Goal: Information Seeking & Learning: Find specific fact

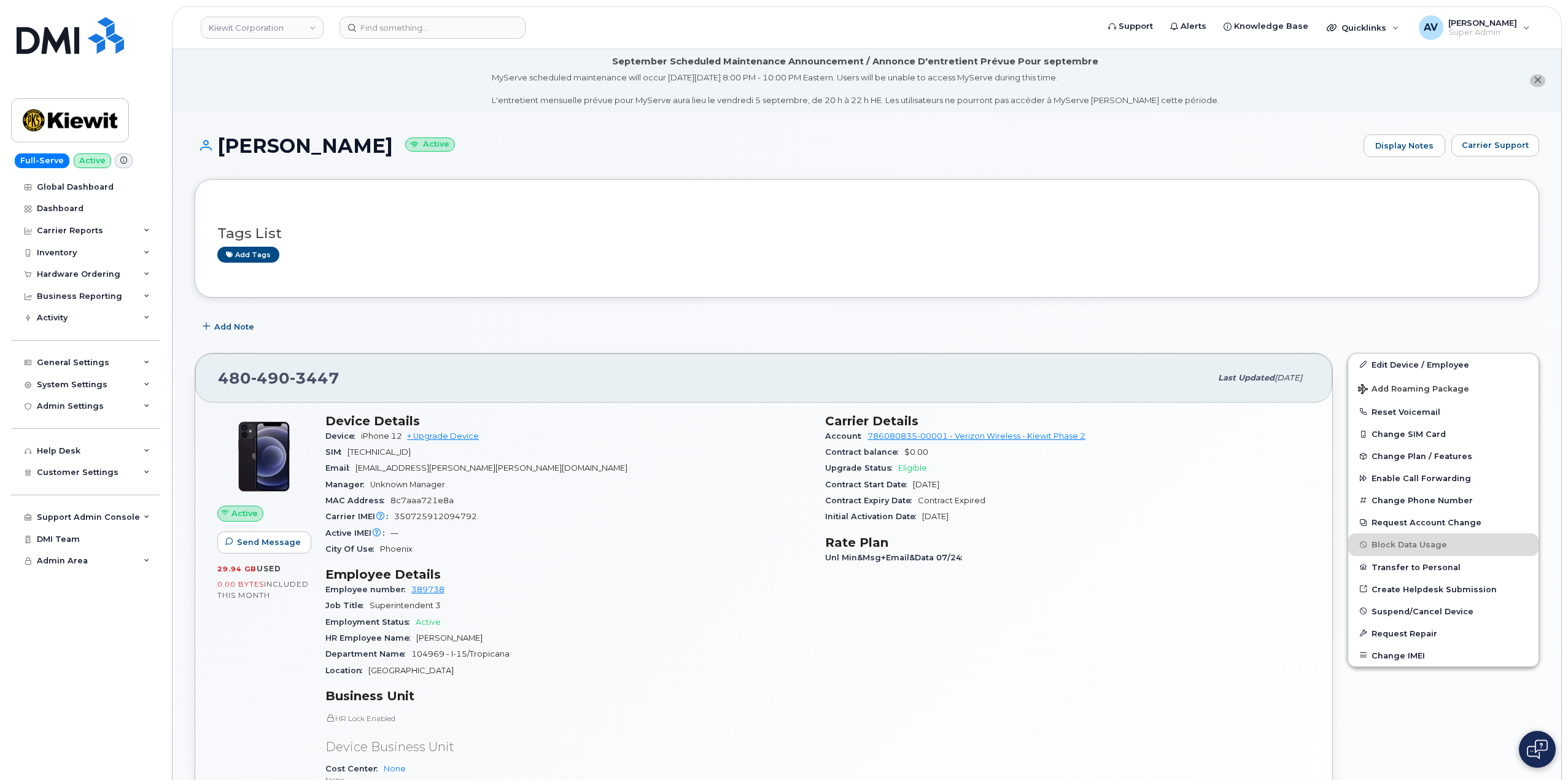
scroll to position [184, 0]
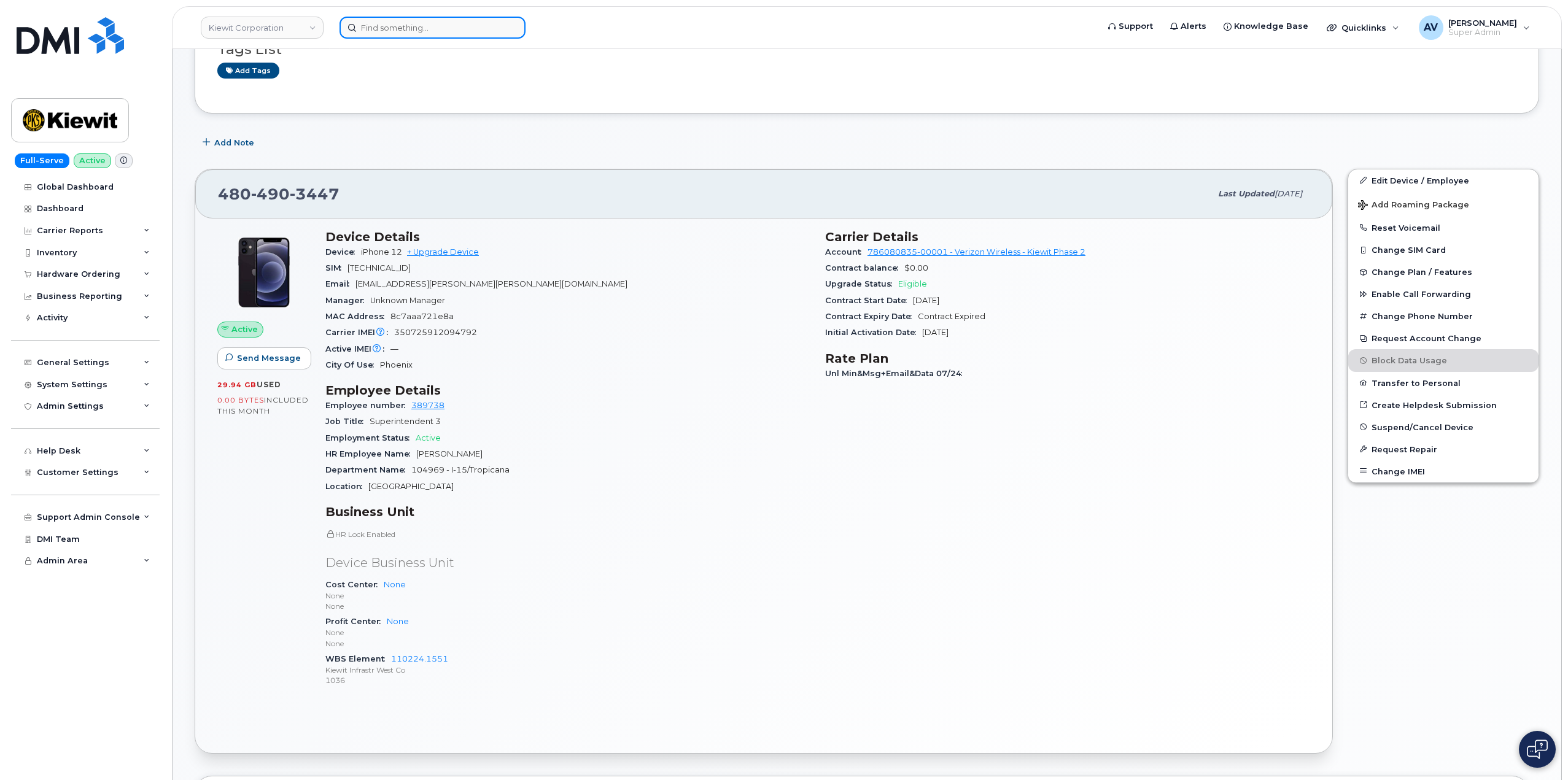
click at [470, 32] on input at bounding box center [433, 27] width 186 height 23
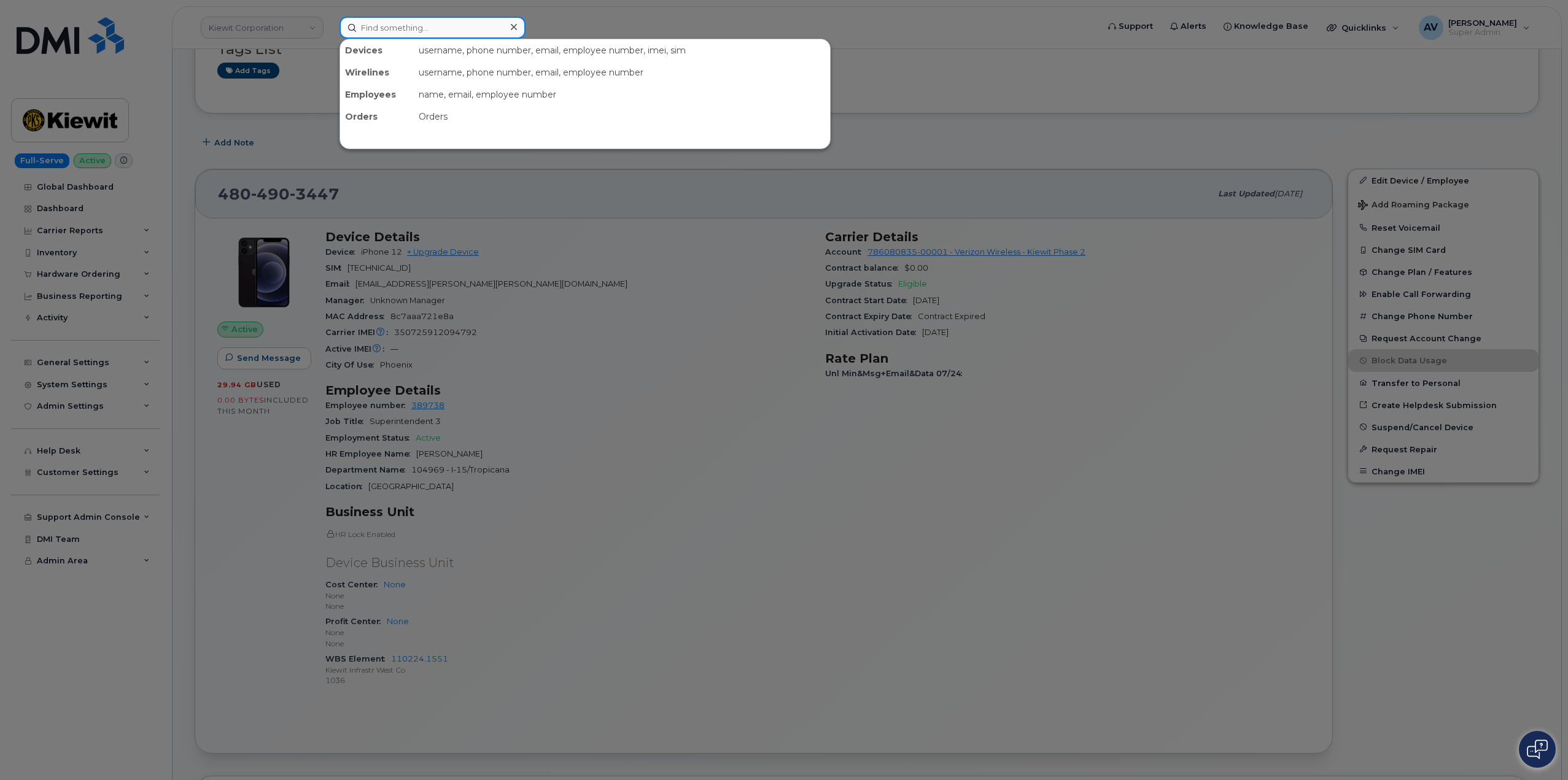
paste input "299489"
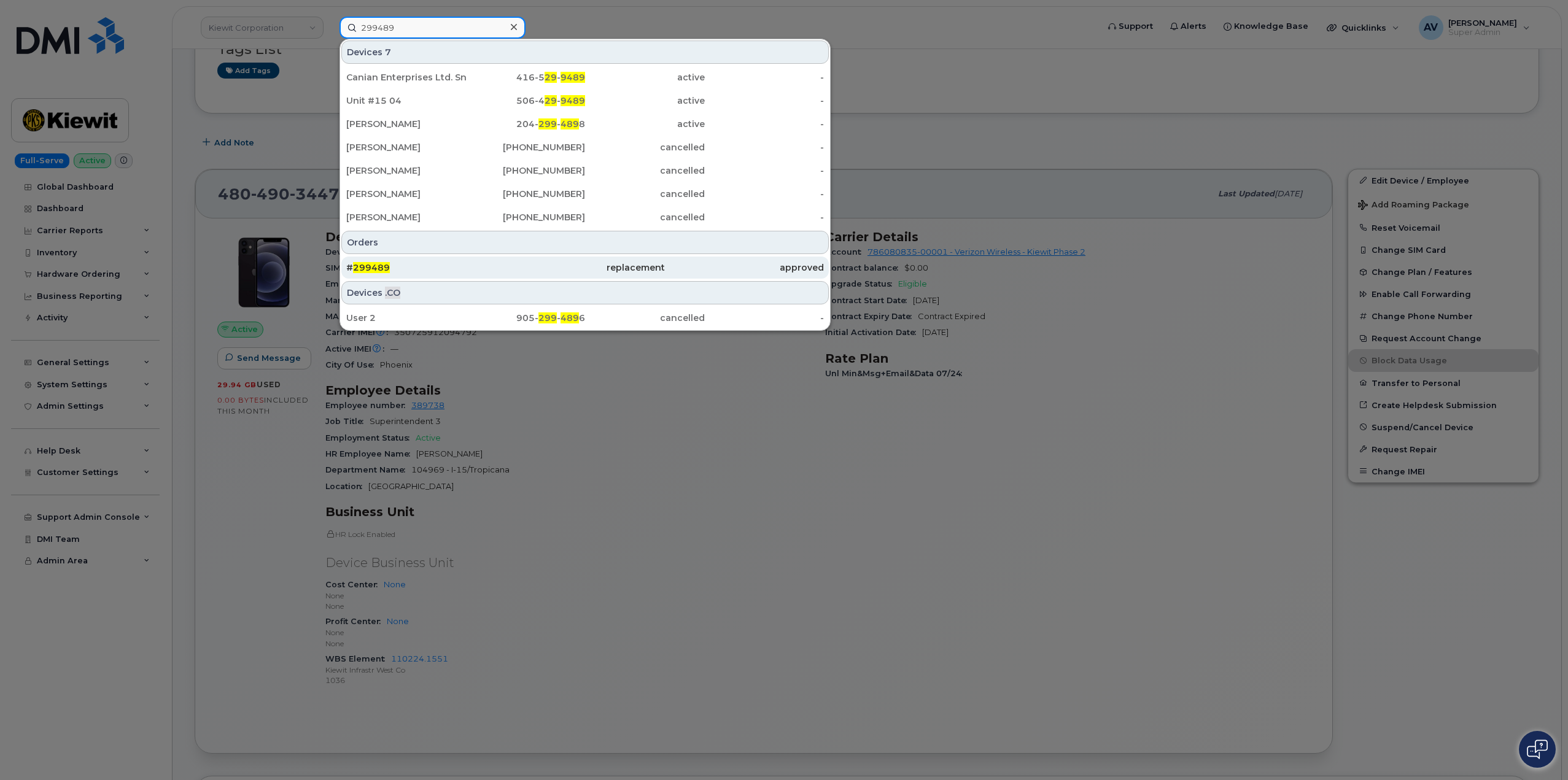
type input "299489"
click at [489, 268] on div "# 299489" at bounding box center [426, 268] width 159 height 13
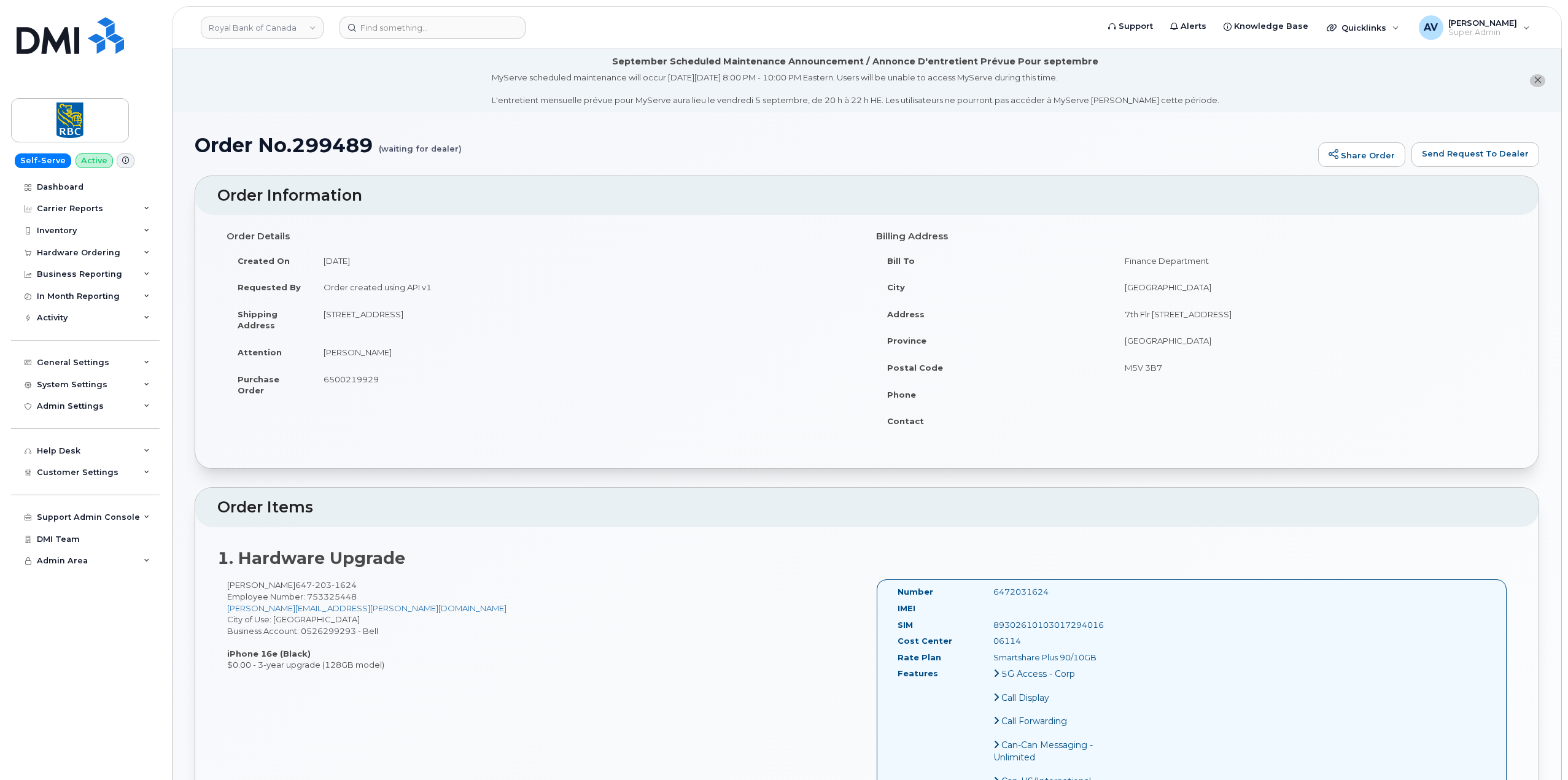
drag, startPoint x: 218, startPoint y: 195, endPoint x: 1058, endPoint y: 579, distance: 923.6
copy div "Order Information Order Details Created On August 28, 2025 Requested By Order c…"
click at [463, 28] on input at bounding box center [433, 27] width 186 height 23
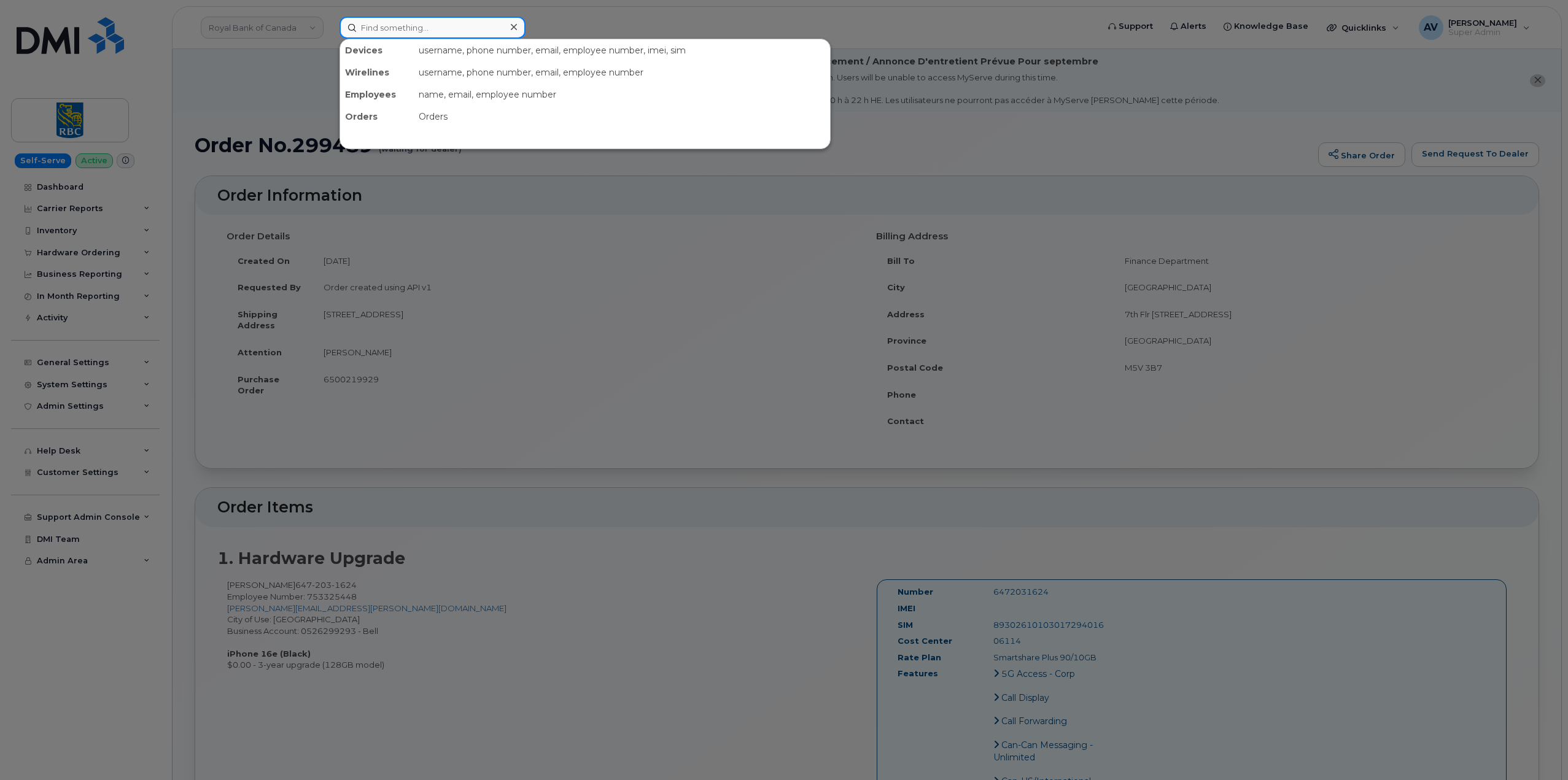
paste input "299332"
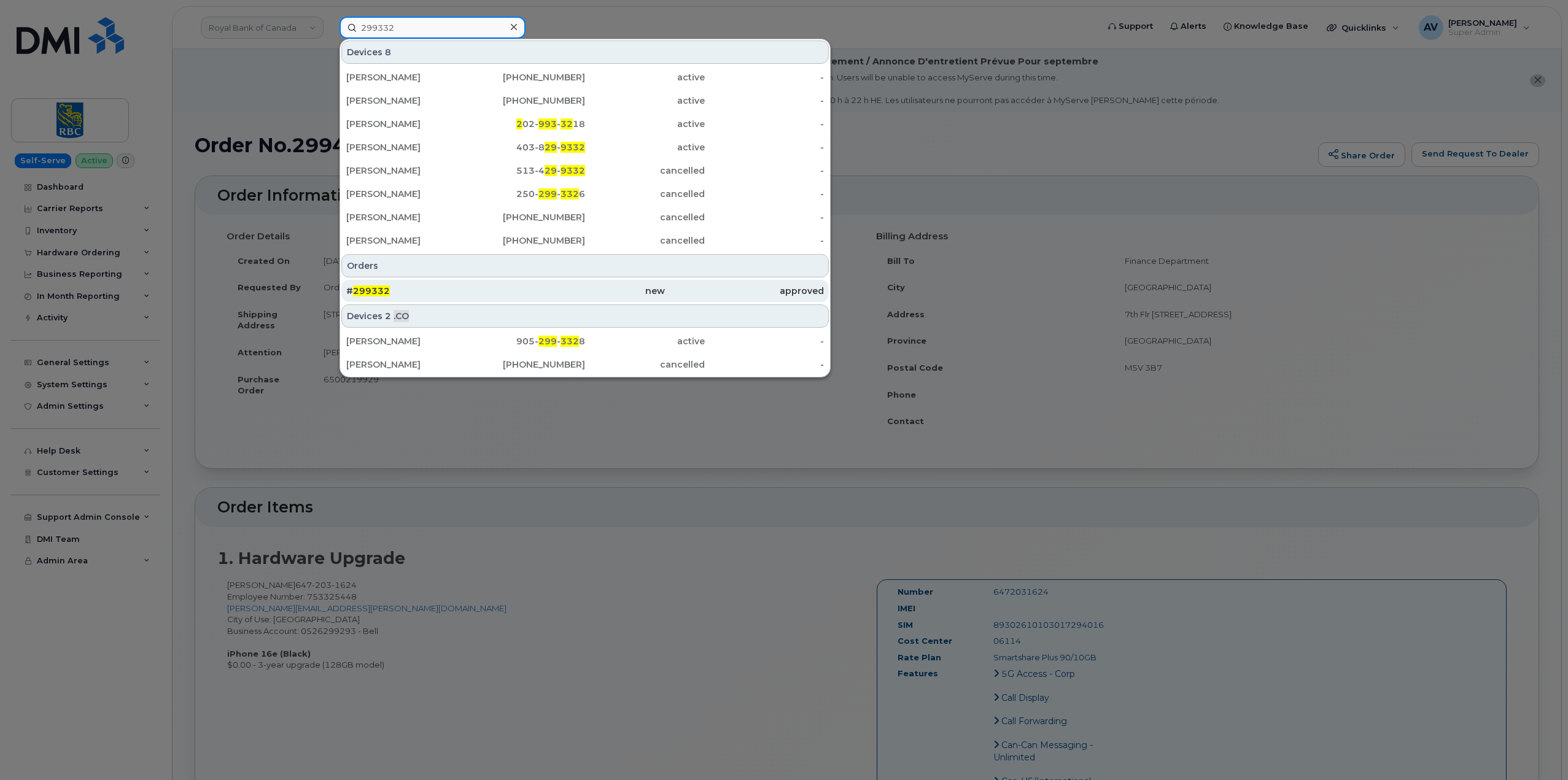
type input "299332"
click at [479, 293] on div "# 299332" at bounding box center [426, 290] width 159 height 13
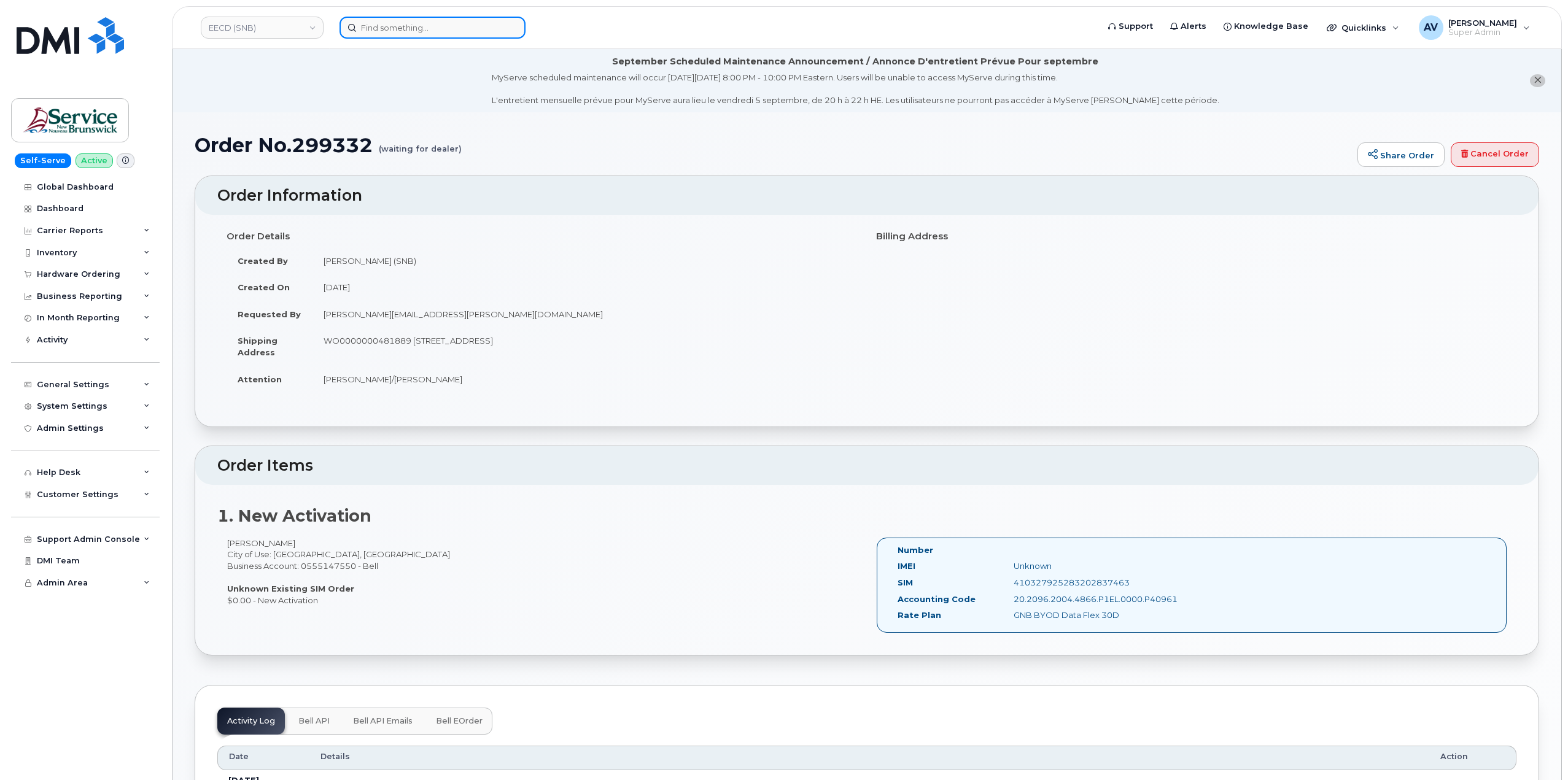
click at [453, 29] on input at bounding box center [433, 27] width 186 height 23
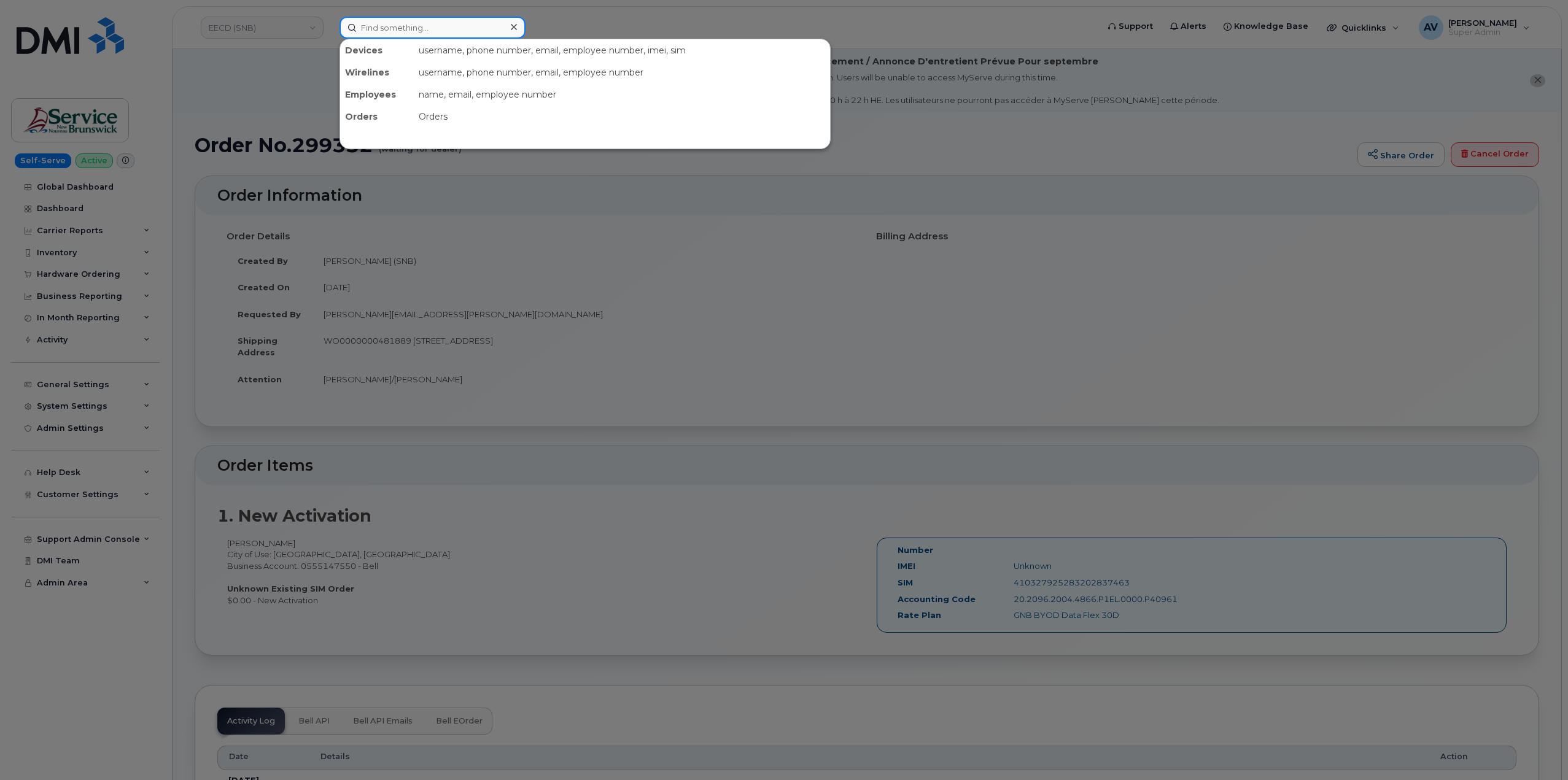
paste input "299472"
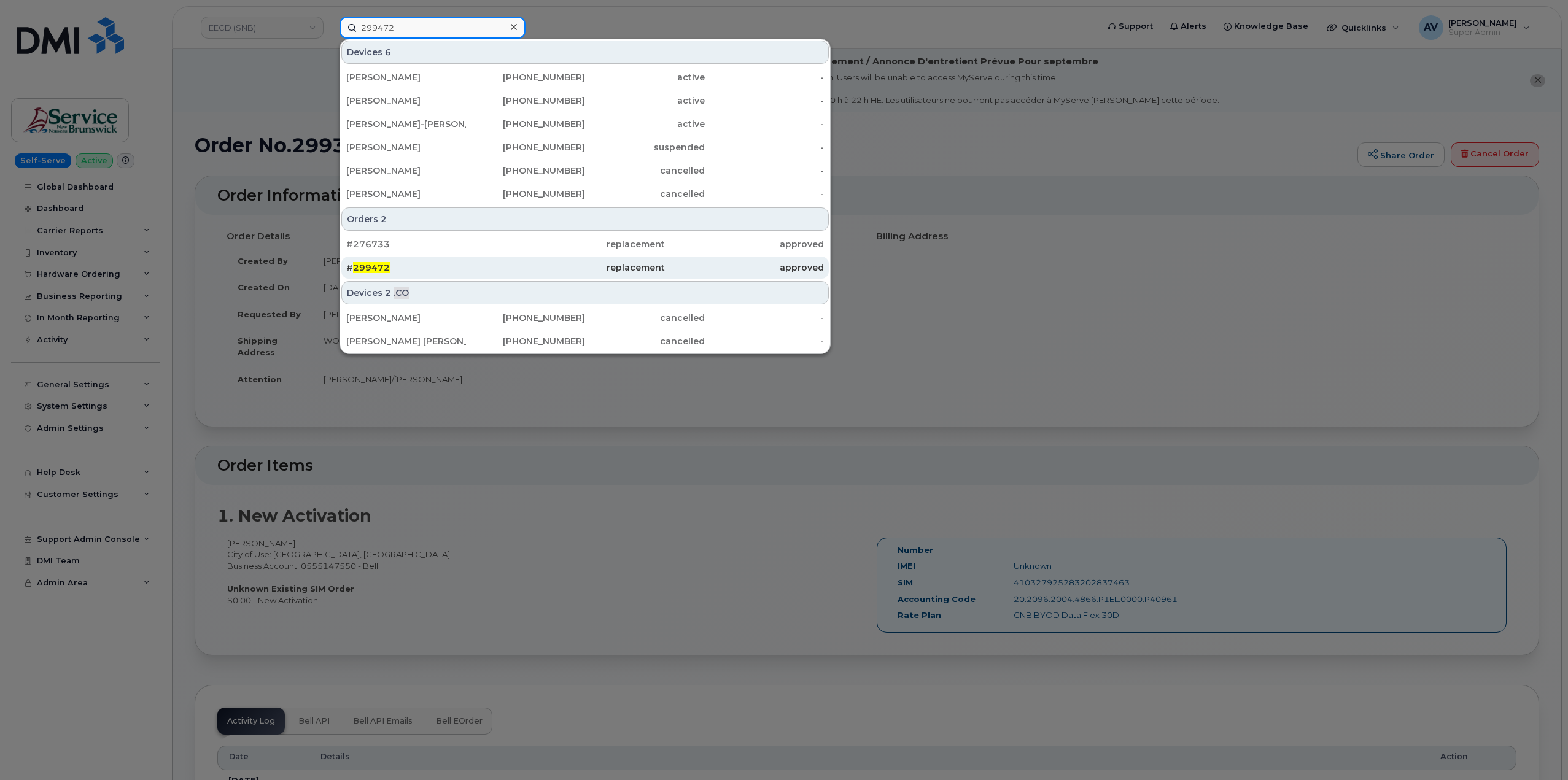
type input "299472"
click at [665, 260] on div "replacement" at bounding box center [745, 268] width 159 height 23
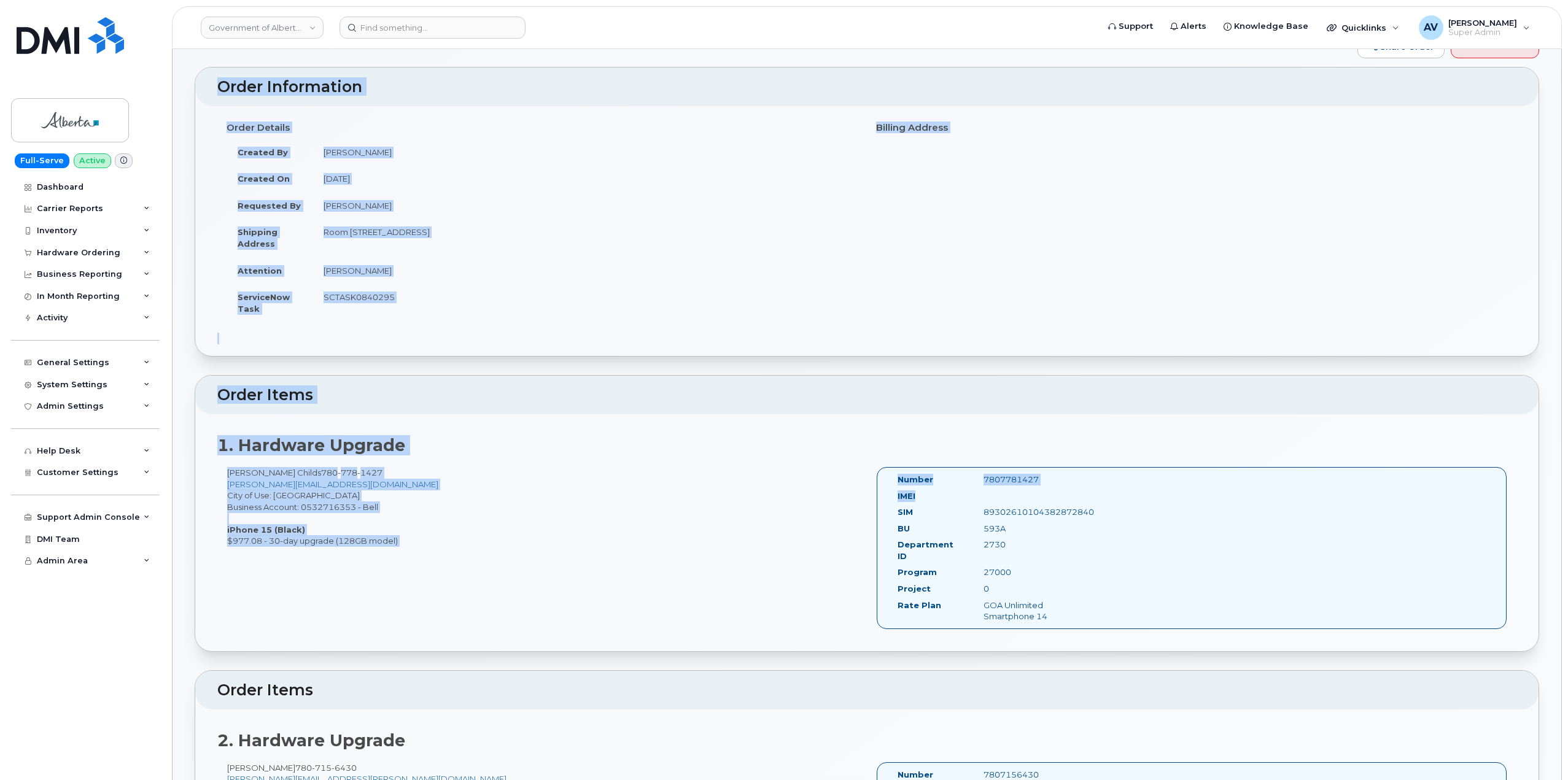
scroll to position [123, 0]
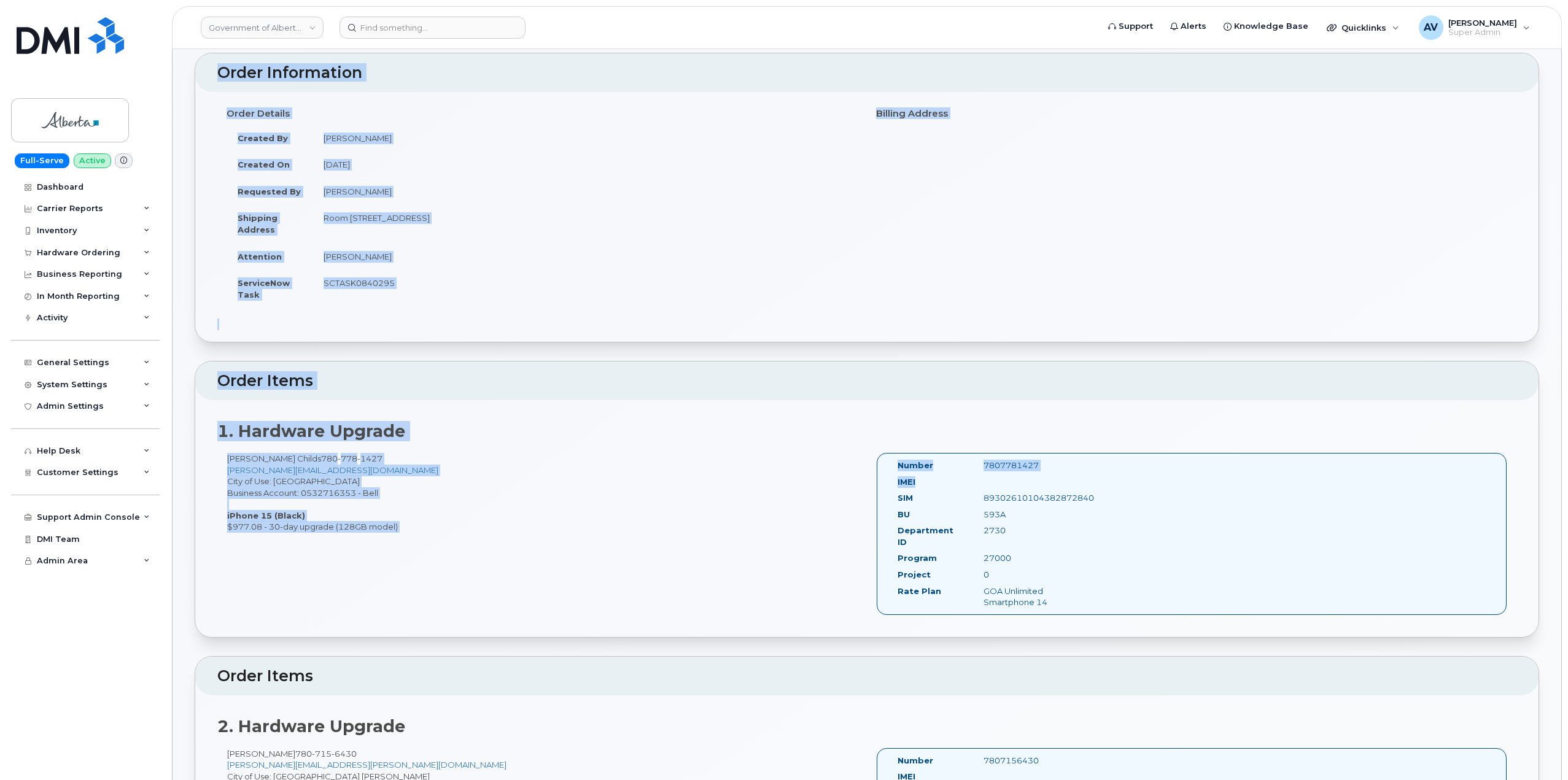
drag, startPoint x: 194, startPoint y: 145, endPoint x: 1076, endPoint y: 473, distance: 941.0
copy div "Order No.299472 (waiting for dealer) Share Order Cancel Order × Share This Orde…"
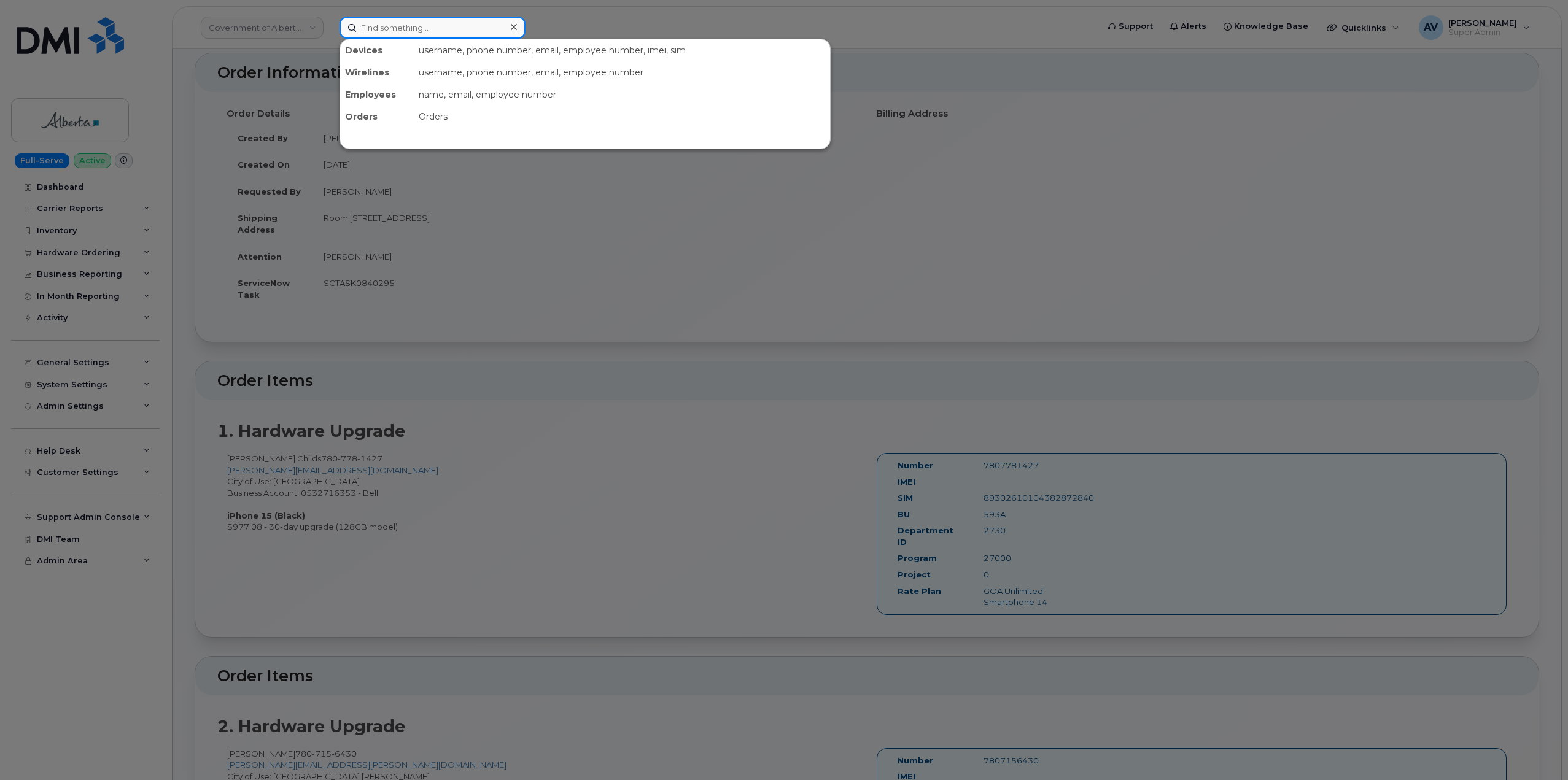
click at [420, 26] on input at bounding box center [433, 27] width 186 height 23
paste input "7809040853"
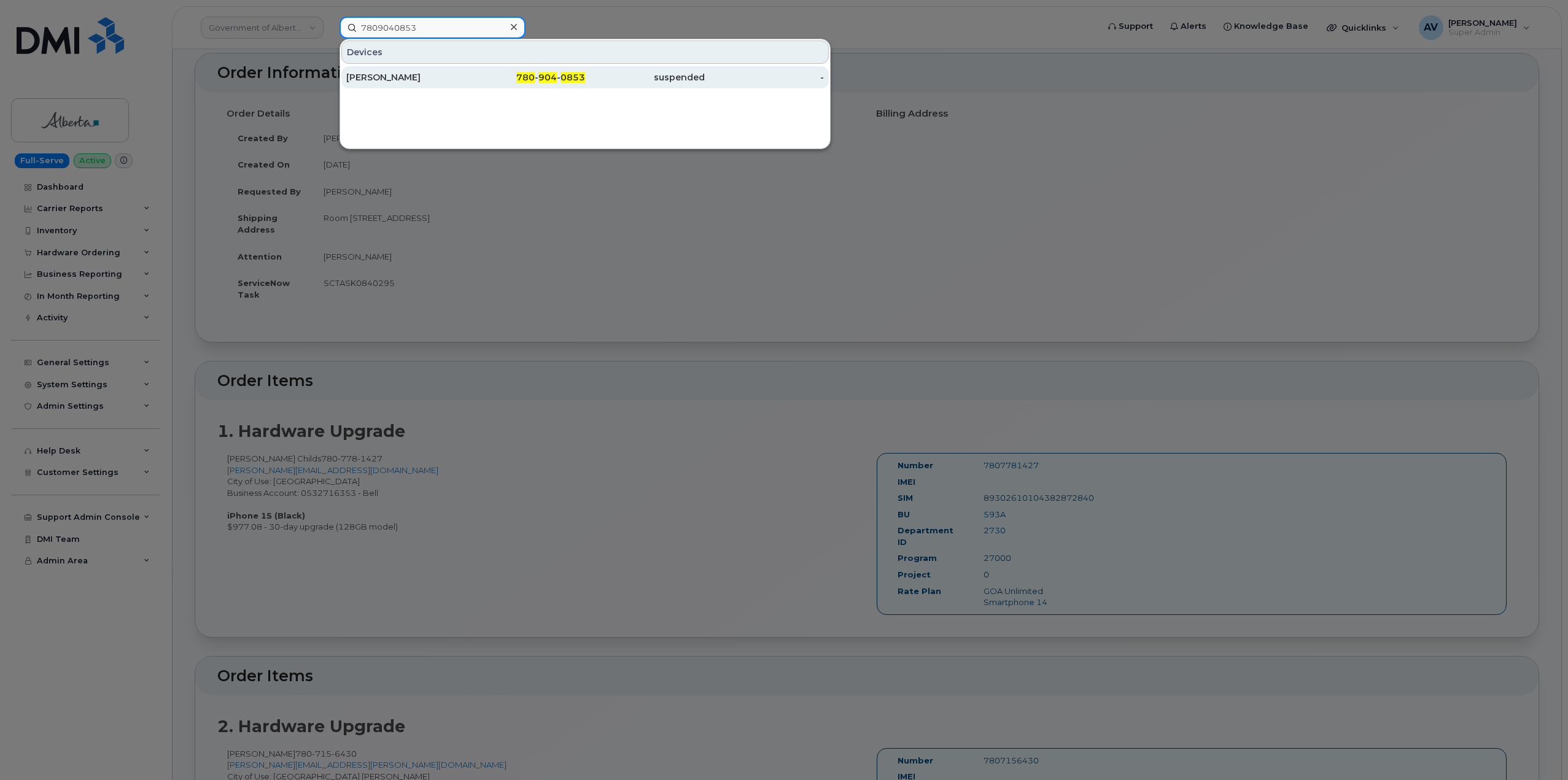
type input "7809040853"
click at [461, 81] on div "ALEXANDRA BURCHILL" at bounding box center [406, 78] width 120 height 13
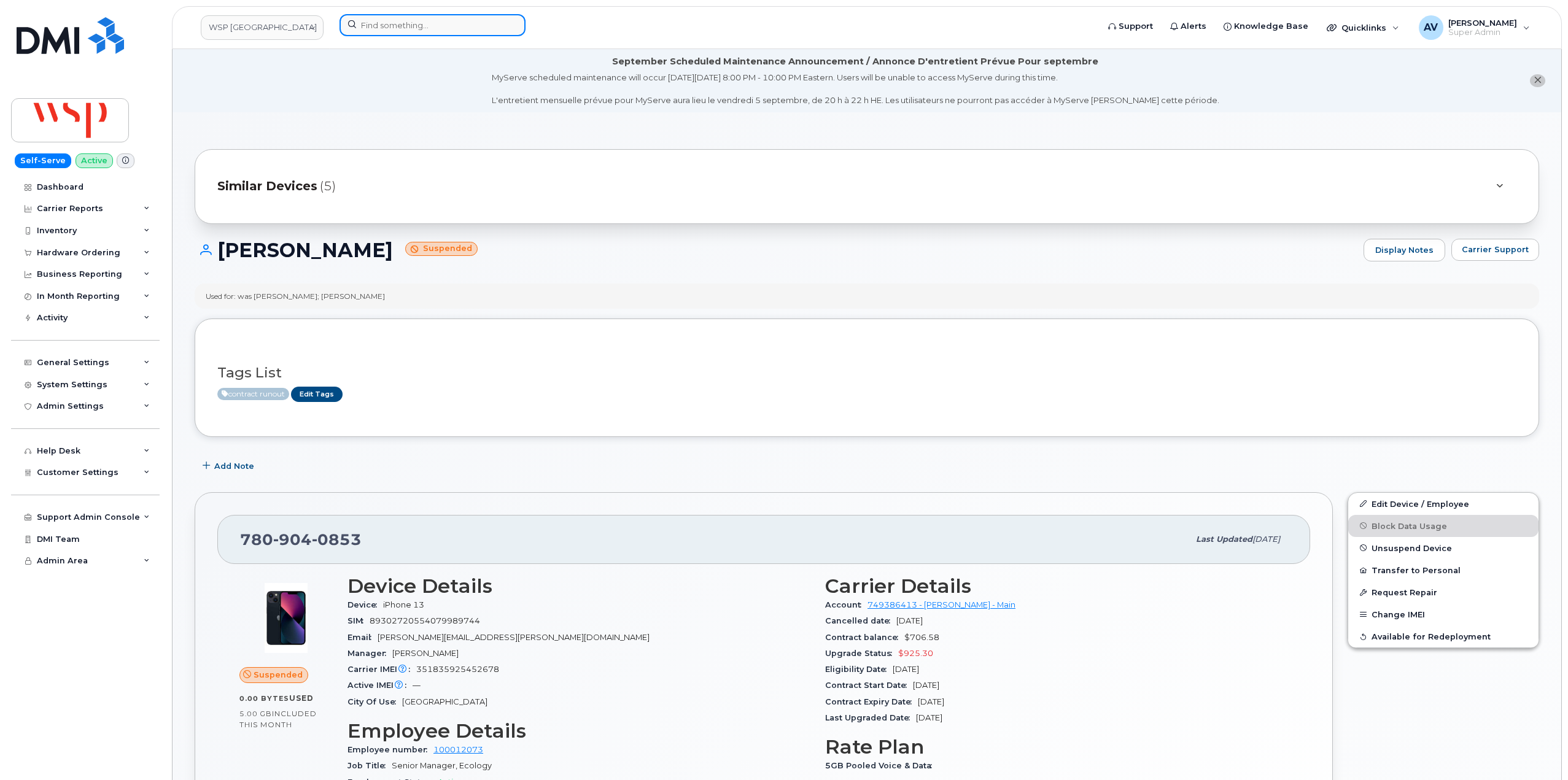
click at [441, 28] on input at bounding box center [433, 25] width 186 height 23
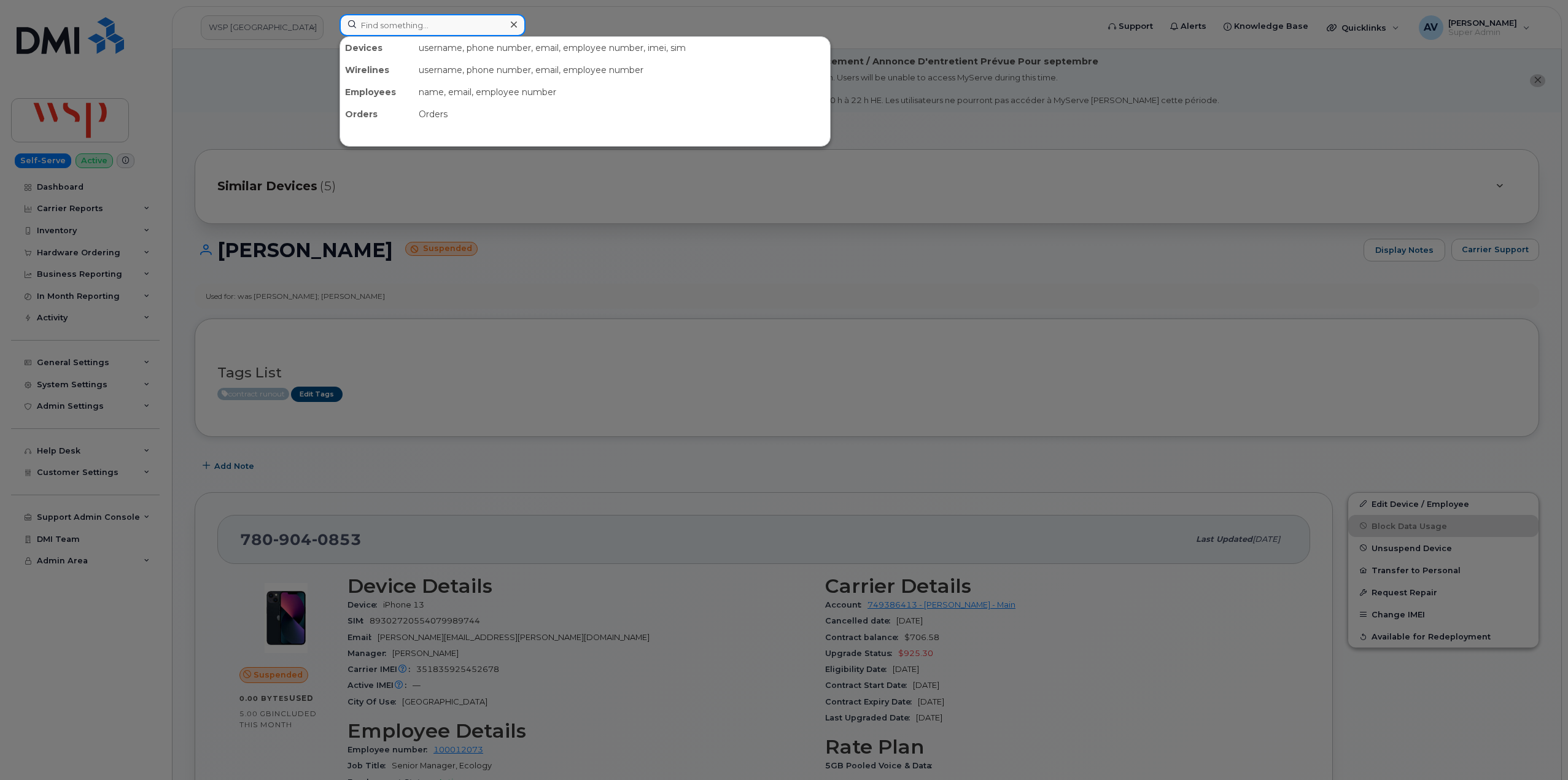
paste input "438-826-2257"
drag, startPoint x: 450, startPoint y: 25, endPoint x: 324, endPoint y: 26, distance: 126.0
click at [330, 26] on div "438-826-2257 No results" at bounding box center [714, 27] width 770 height 27
paste input "299535"
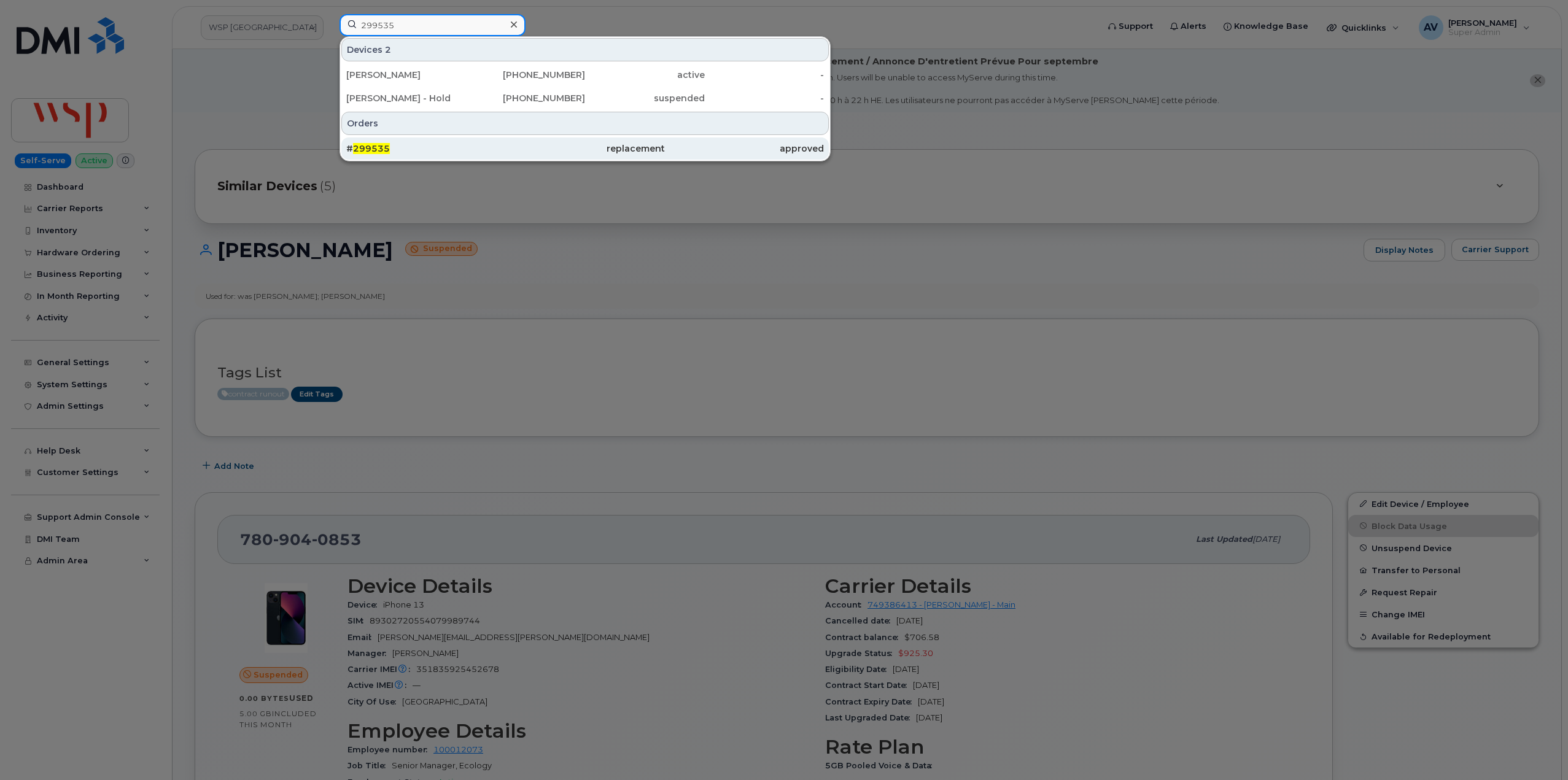
type input "299535"
click at [528, 152] on div "replacement" at bounding box center [585, 148] width 159 height 13
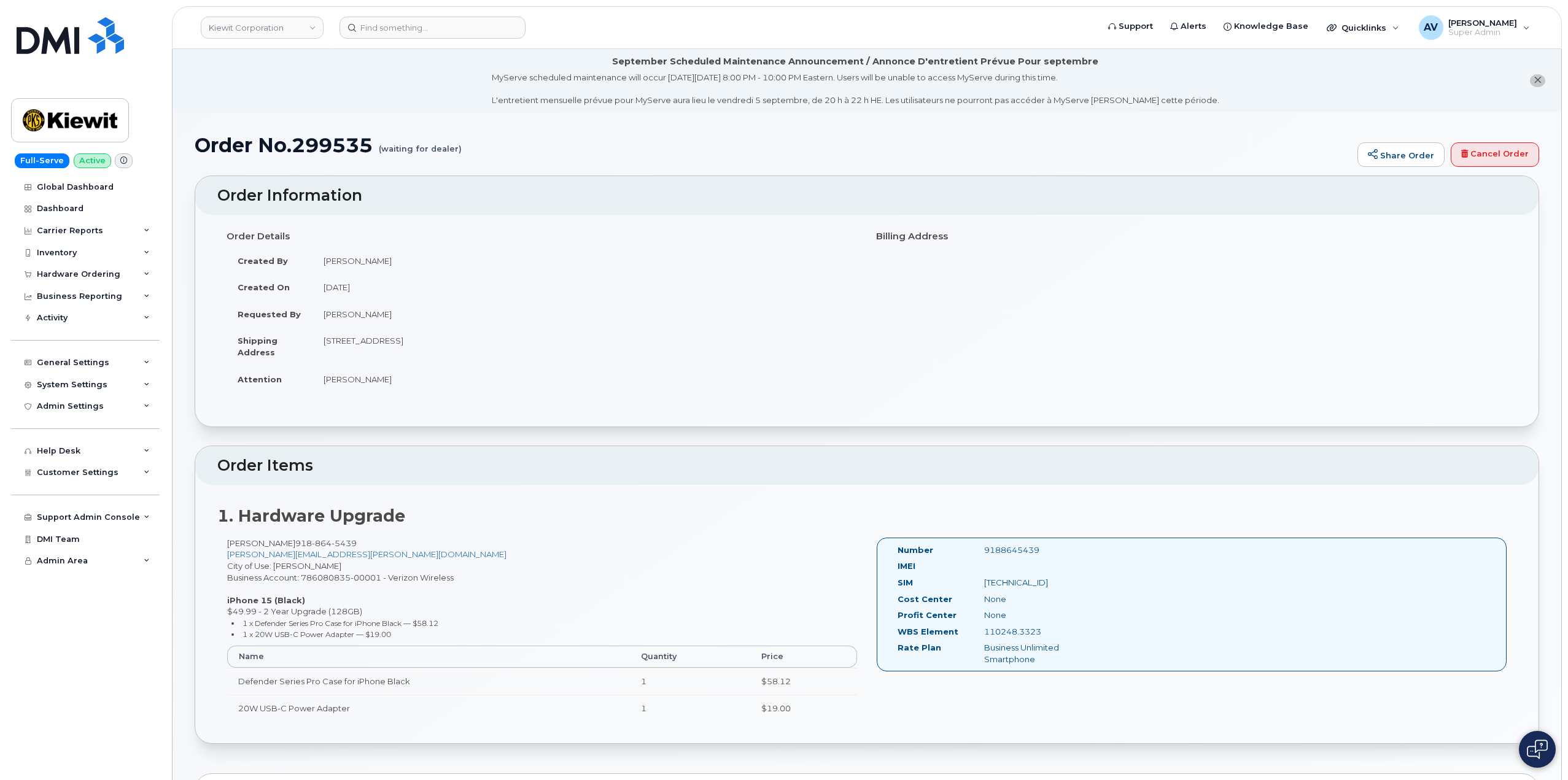
click at [332, 143] on h1 "Order No.299535 (waiting for dealer)" at bounding box center [772, 145] width 1157 height 22
copy h1 "299535"
drag, startPoint x: 320, startPoint y: 339, endPoint x: 391, endPoint y: 351, distance: 72.0
click at [391, 351] on td "[STREET_ADDRESS]" at bounding box center [586, 346] width 546 height 38
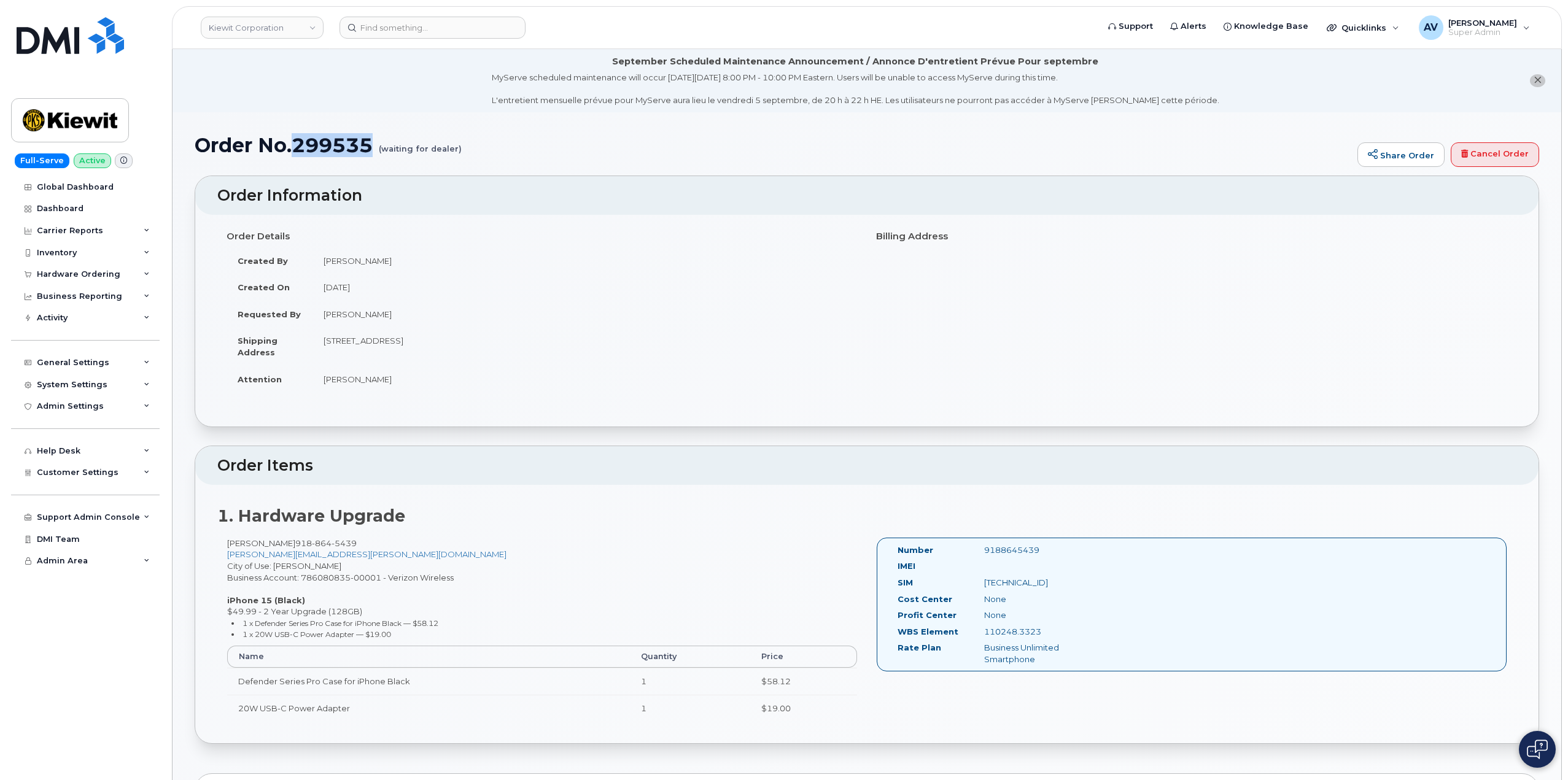
copy td "[STREET_ADDRESS]"
drag, startPoint x: 348, startPoint y: 544, endPoint x: 286, endPoint y: 547, distance: 62.1
click at [286, 547] on div "[PERSON_NAME] [PHONE_NUMBER] [PERSON_NAME][EMAIL_ADDRESS][PERSON_NAME][DOMAIN_N…" at bounding box center [543, 635] width 650 height 194
copy div "[PHONE_NUMBER]"
drag, startPoint x: 1099, startPoint y: 582, endPoint x: 980, endPoint y: 580, distance: 119.0
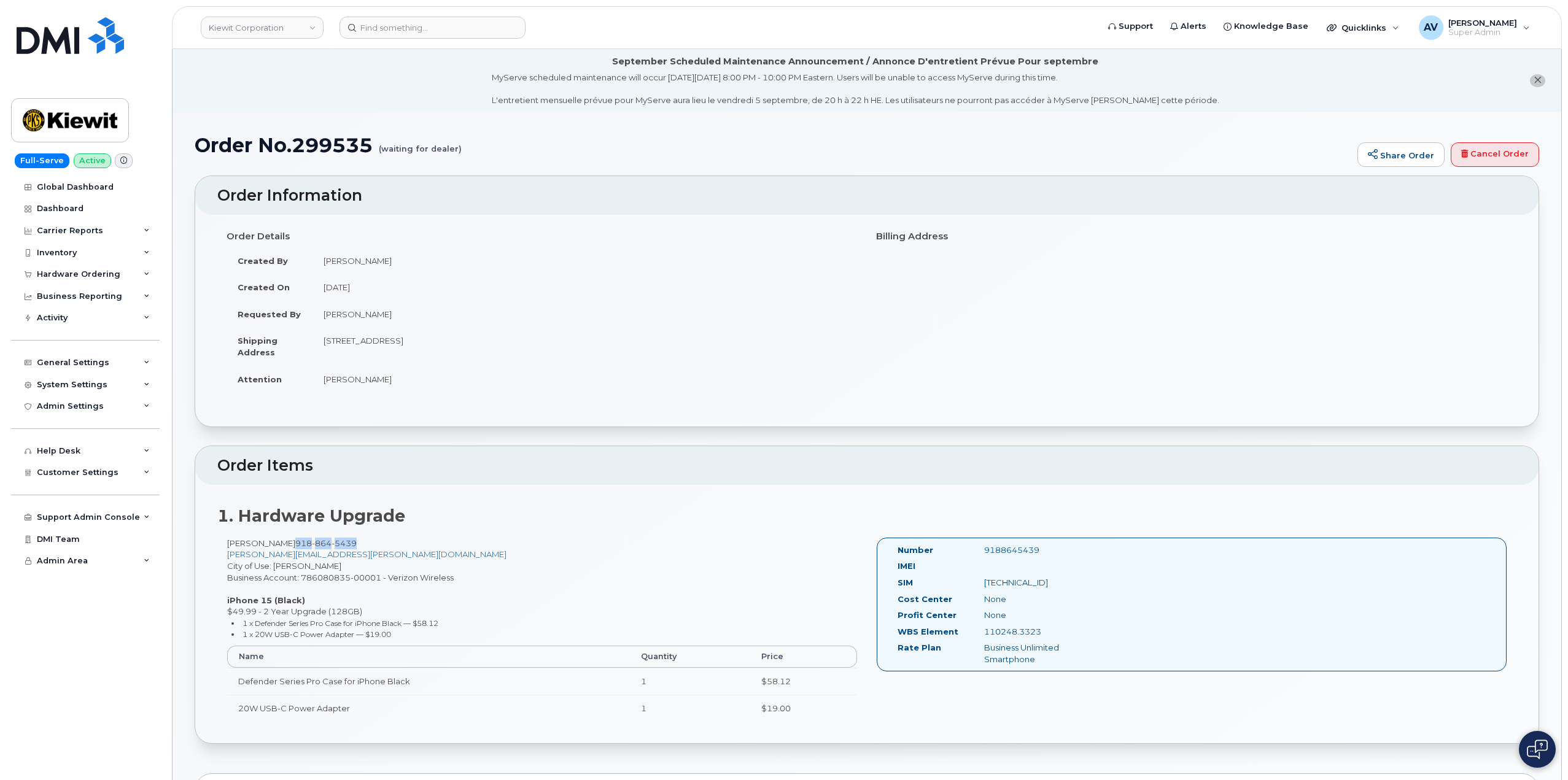
click at [980, 580] on div "Number 9188645439 IMEI SIM [TECHNICAL_ID] Cost Center None [GEOGRAPHIC_DATA] No…" at bounding box center [1192, 604] width 630 height 134
copy div "[TECHNICAL_ID]"
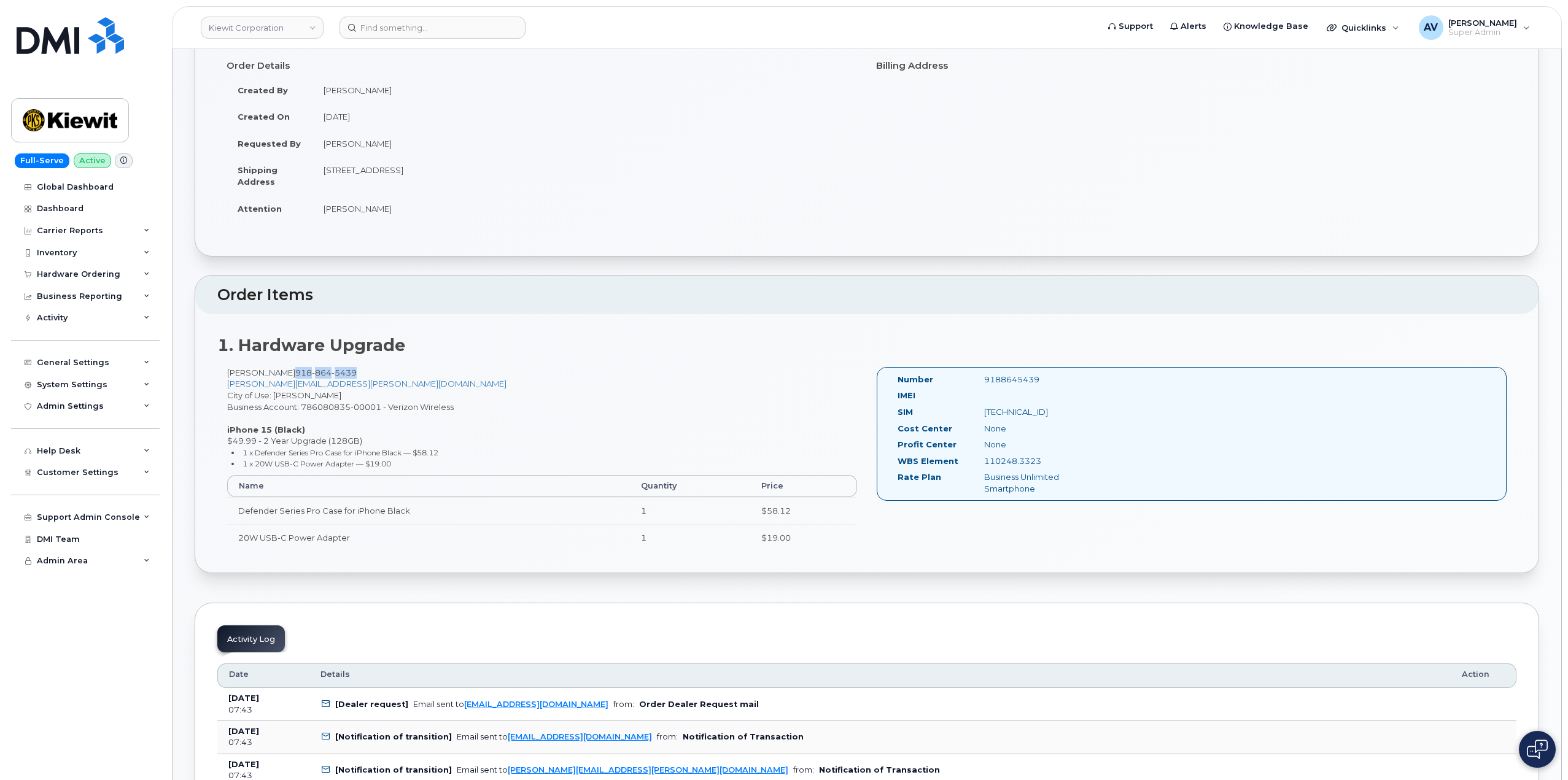
scroll to position [184, 0]
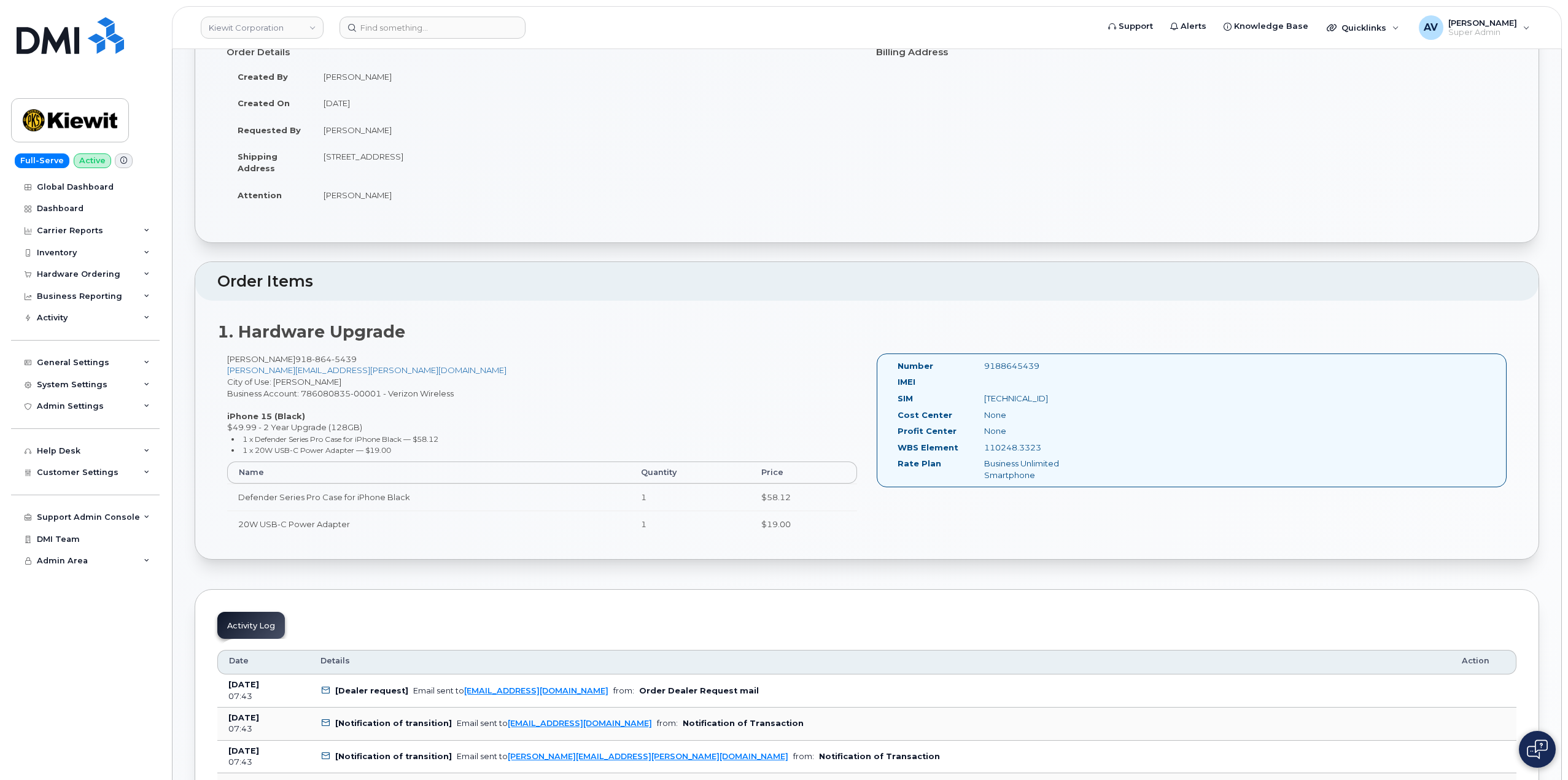
click at [284, 382] on div "[PERSON_NAME] [PHONE_NUMBER] [PERSON_NAME][EMAIL_ADDRESS][PERSON_NAME][DOMAIN_N…" at bounding box center [543, 450] width 650 height 194
copy div "[PERSON_NAME]"
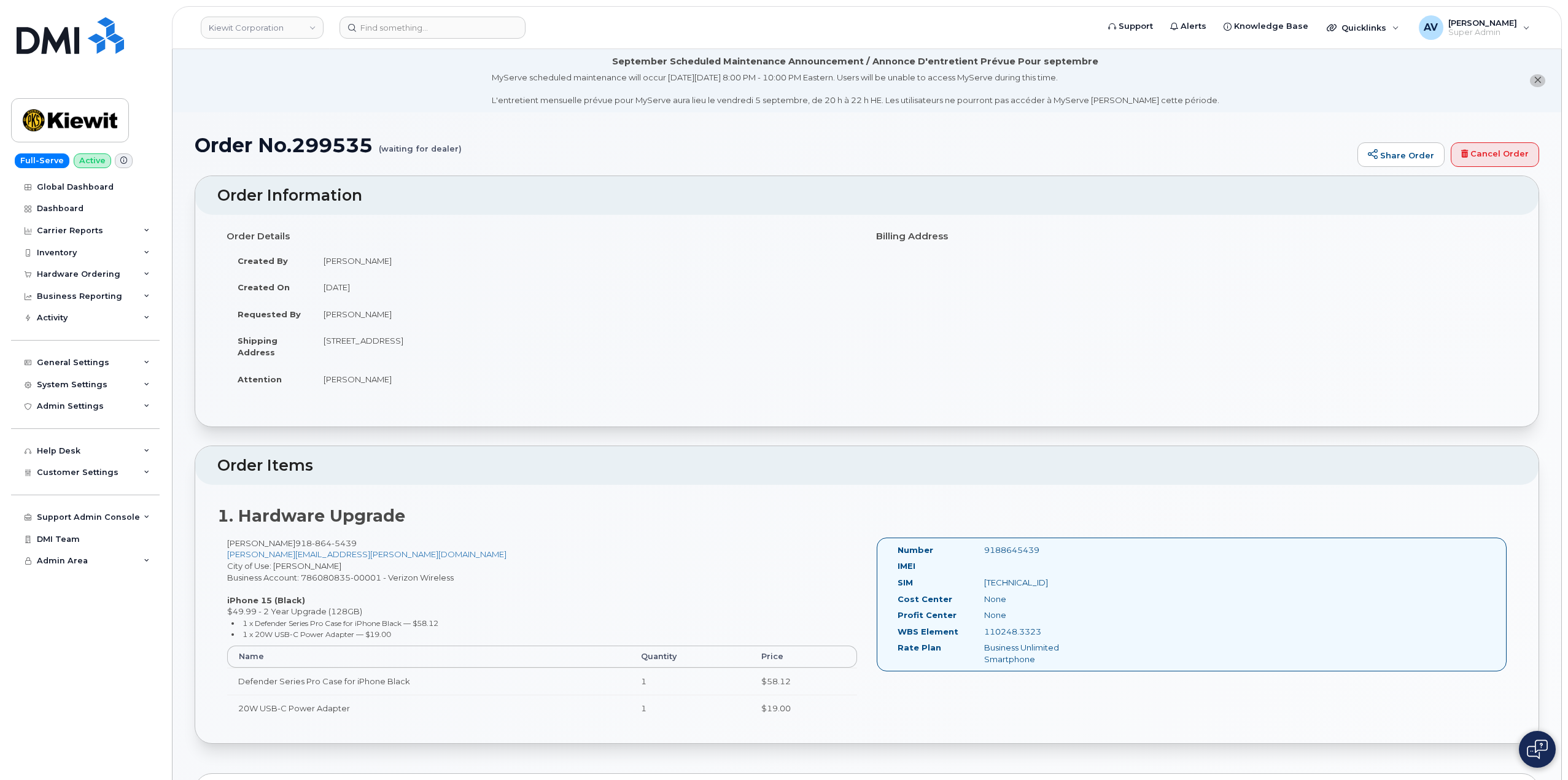
click at [449, 340] on td "[STREET_ADDRESS]" at bounding box center [586, 346] width 546 height 38
click at [408, 341] on td "[STREET_ADDRESS]" at bounding box center [586, 346] width 546 height 38
click at [449, 340] on td "[STREET_ADDRESS]" at bounding box center [586, 346] width 546 height 38
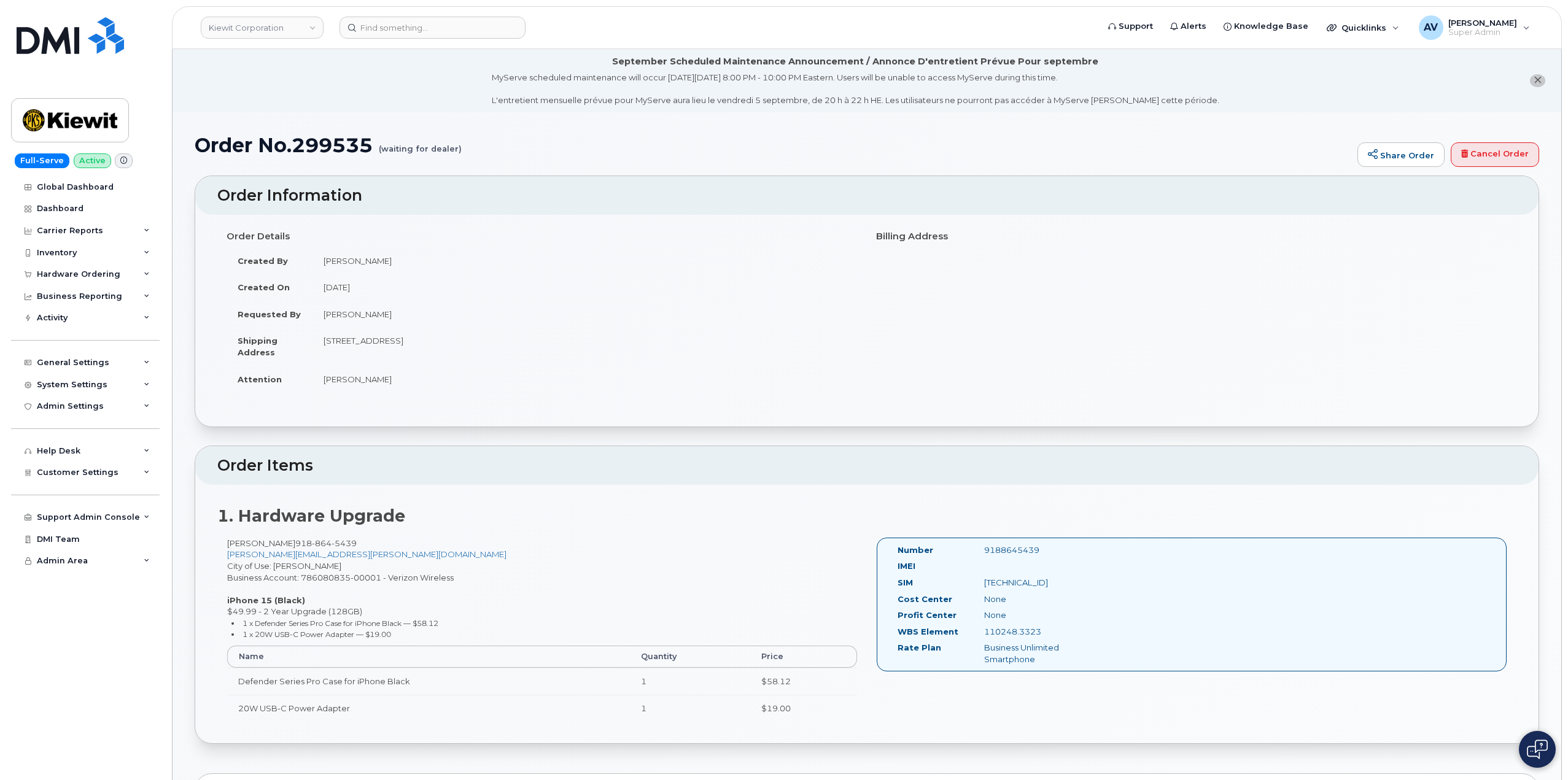
click at [449, 340] on td "[STREET_ADDRESS]" at bounding box center [586, 346] width 546 height 38
copy td "[GEOGRAPHIC_DATA]"
